Goal: Find specific page/section: Find specific page/section

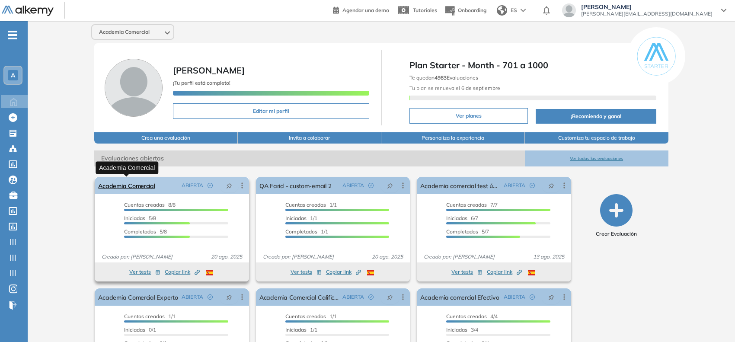
click at [121, 181] on link "Academia Comercial" at bounding box center [126, 185] width 57 height 17
